Goal: Task Accomplishment & Management: Manage account settings

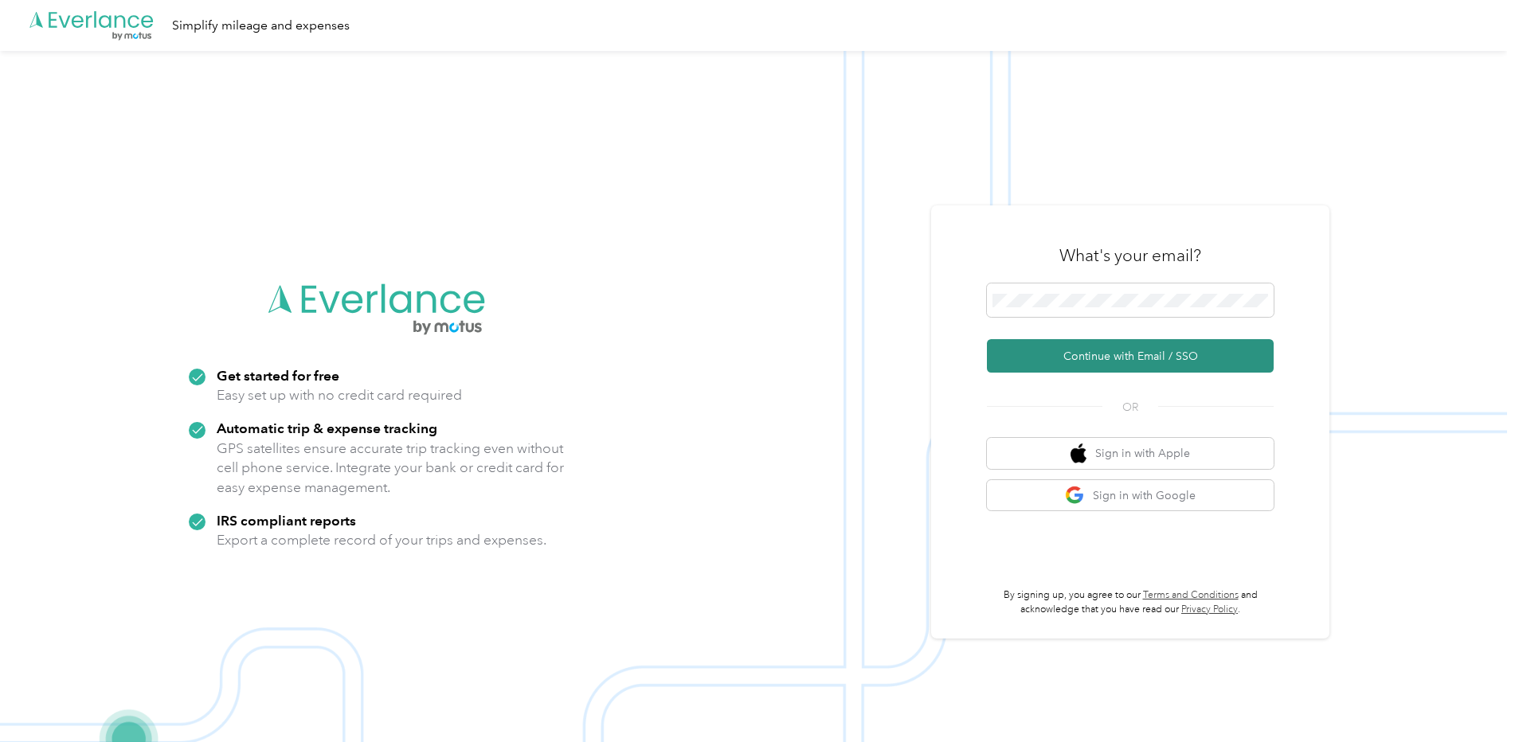
click at [1107, 351] on button "Continue with Email / SSO" at bounding box center [1130, 355] width 287 height 33
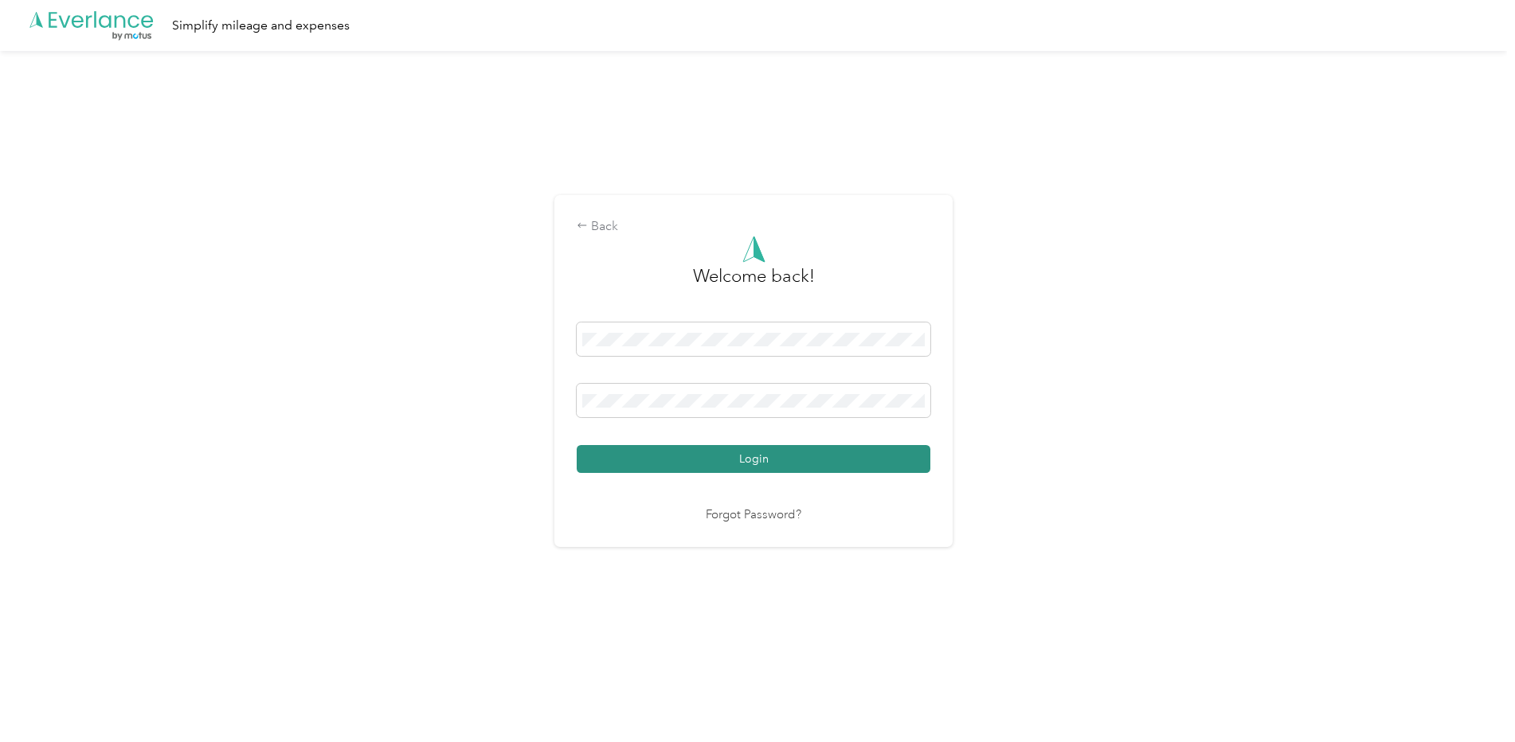
click at [771, 462] on button "Login" at bounding box center [754, 459] width 354 height 28
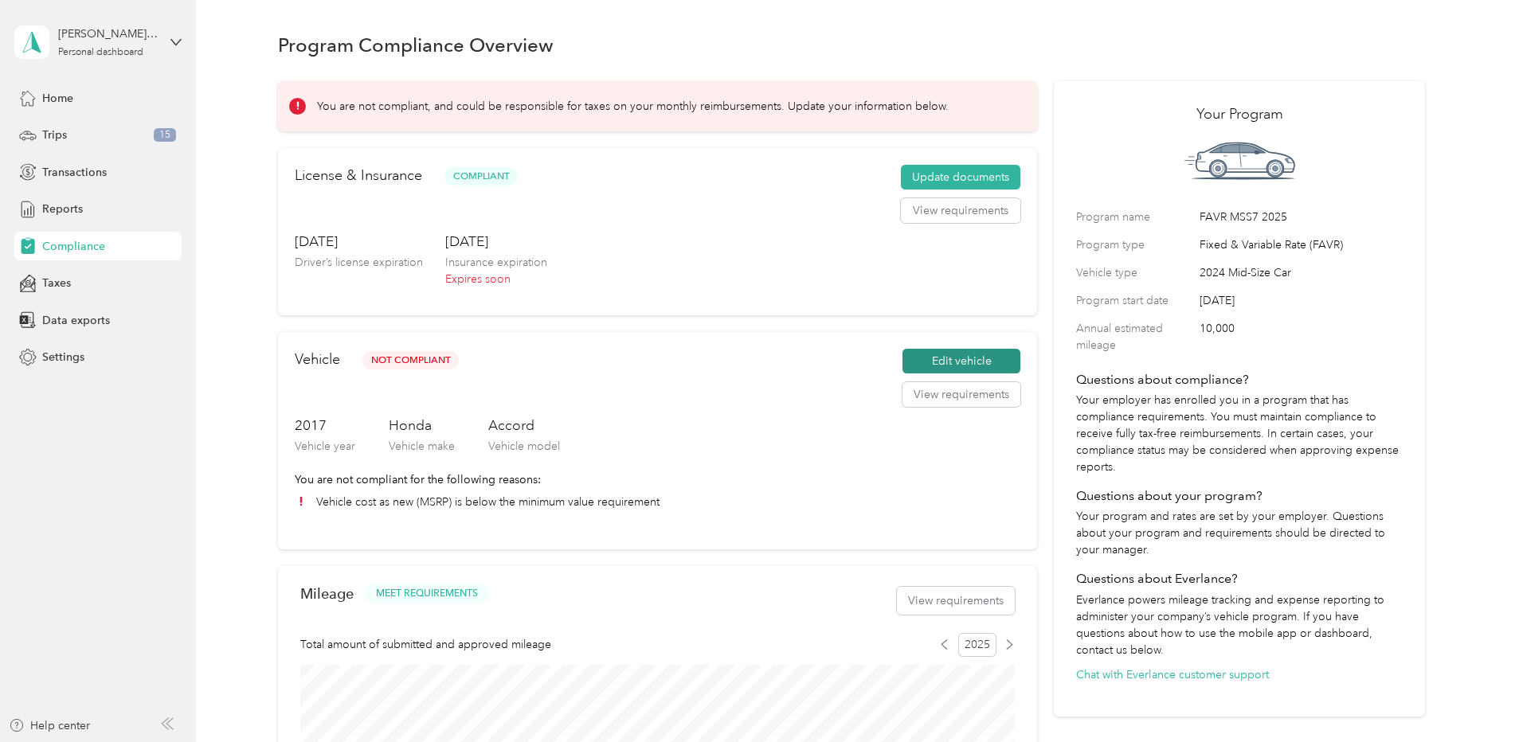
click at [927, 358] on button "Edit vehicle" at bounding box center [962, 361] width 118 height 25
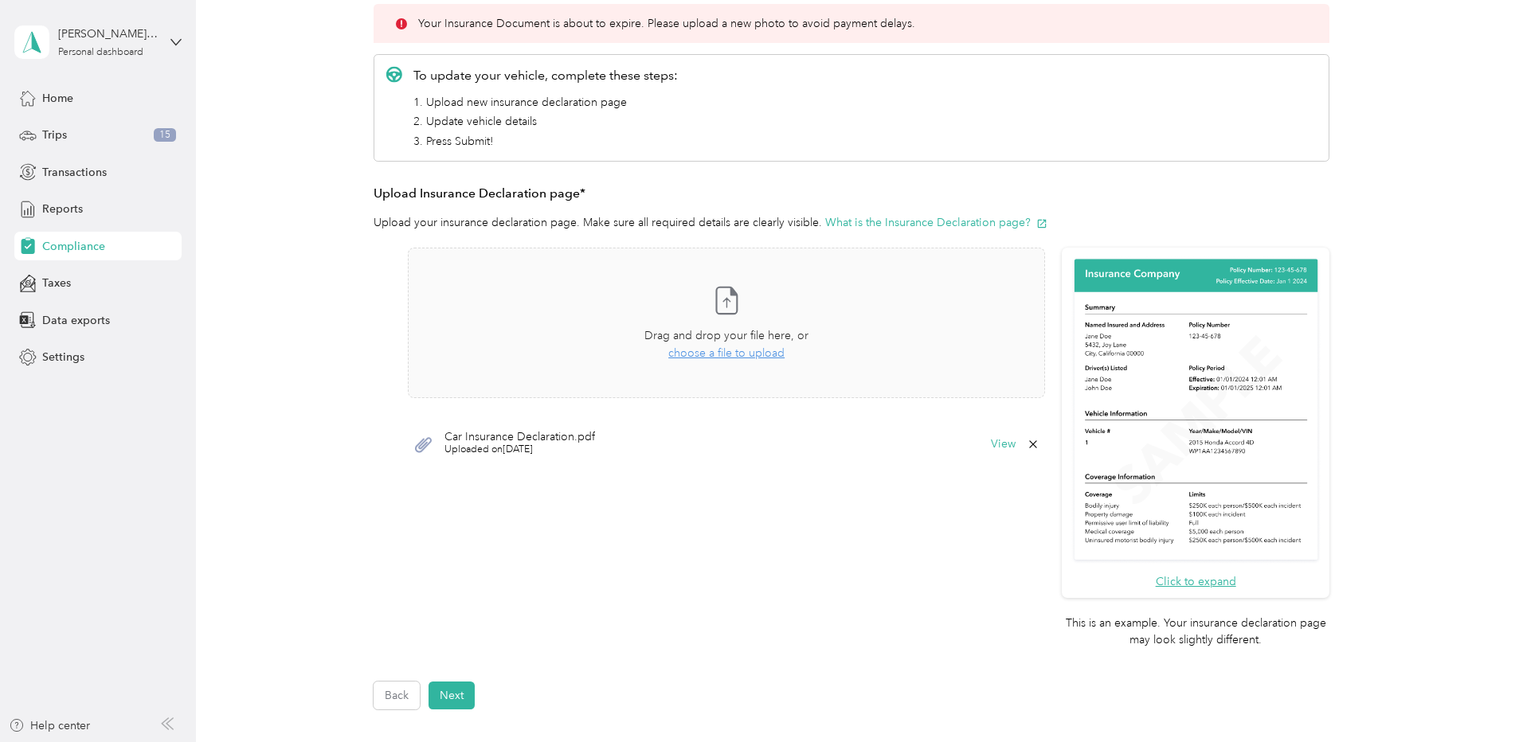
scroll to position [159, 0]
